Goal: Check status: Check status

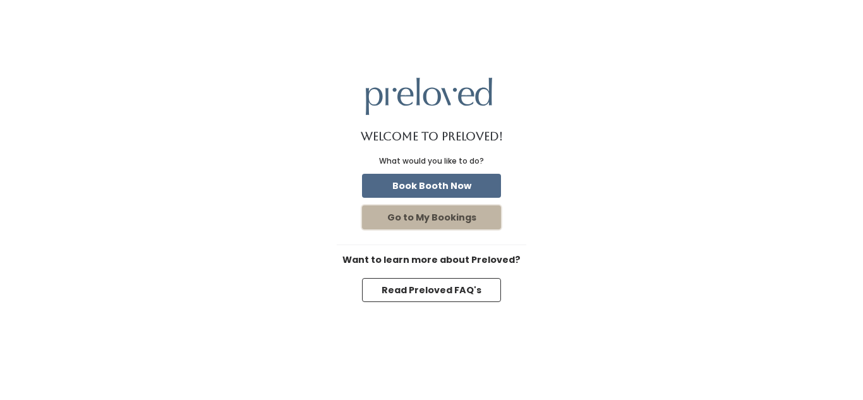
click at [478, 219] on button "Go to My Bookings" at bounding box center [431, 217] width 139 height 24
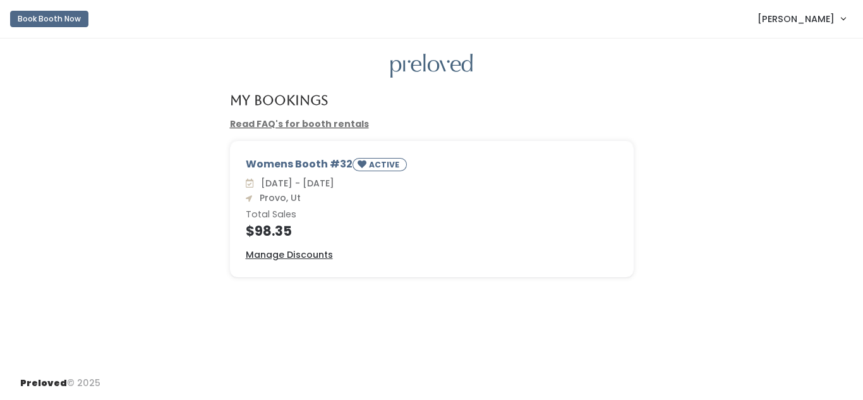
click at [326, 227] on h4 "$98.35" at bounding box center [432, 231] width 372 height 15
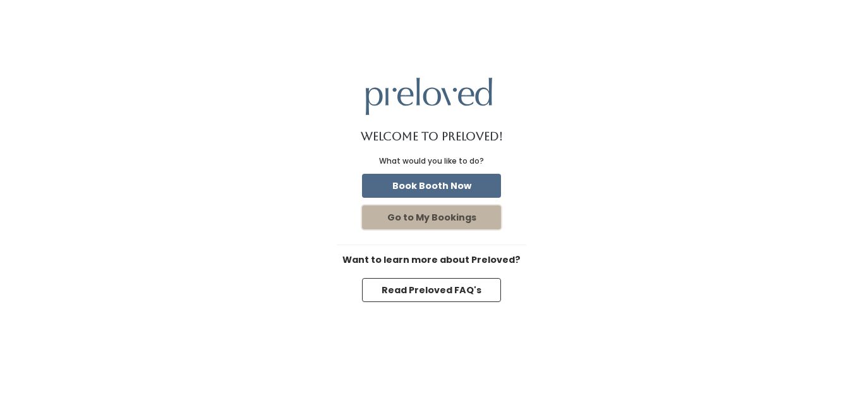
click at [485, 227] on button "Go to My Bookings" at bounding box center [431, 217] width 139 height 24
